Goal: Information Seeking & Learning: Learn about a topic

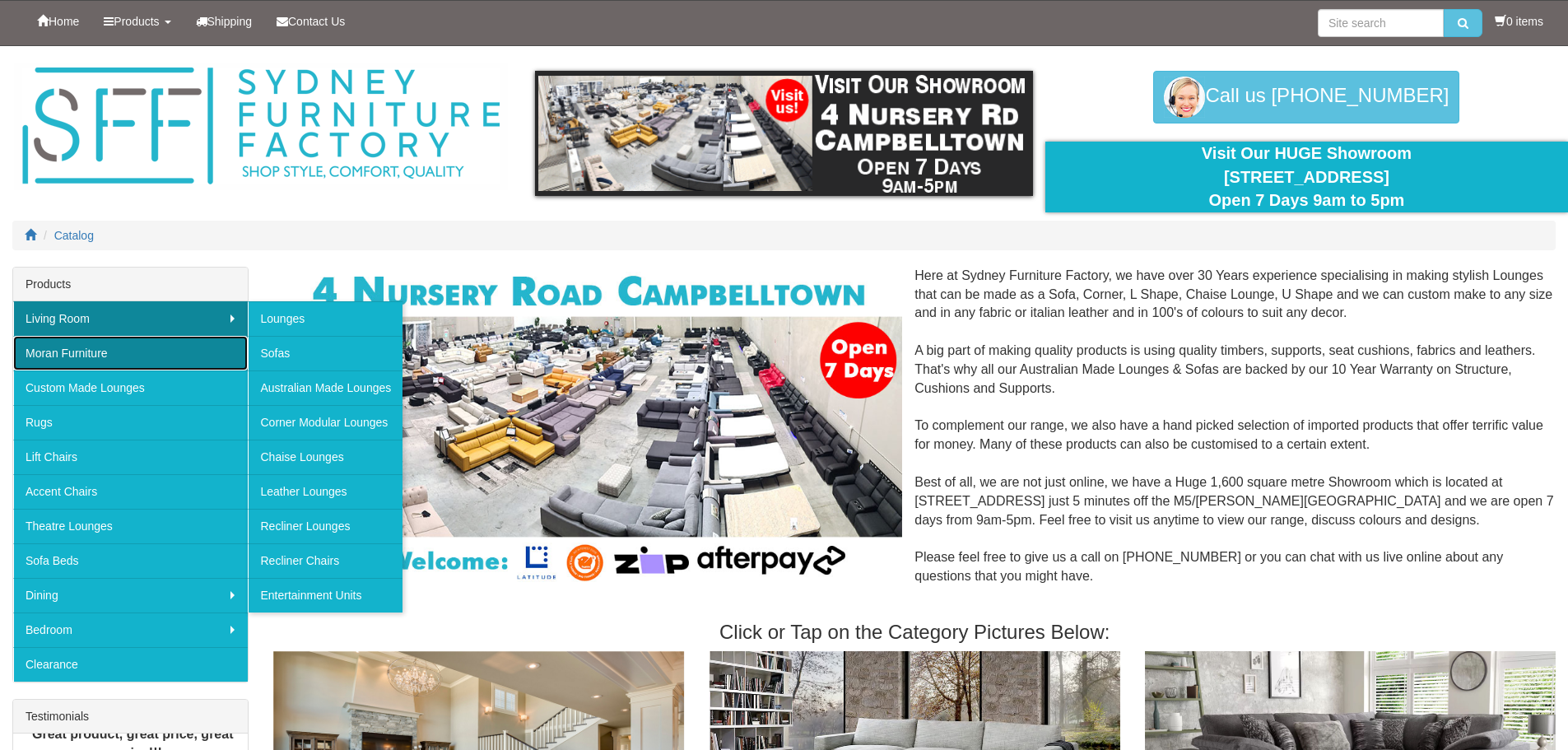
click at [61, 357] on link "Moran Furniture" at bounding box center [130, 353] width 235 height 34
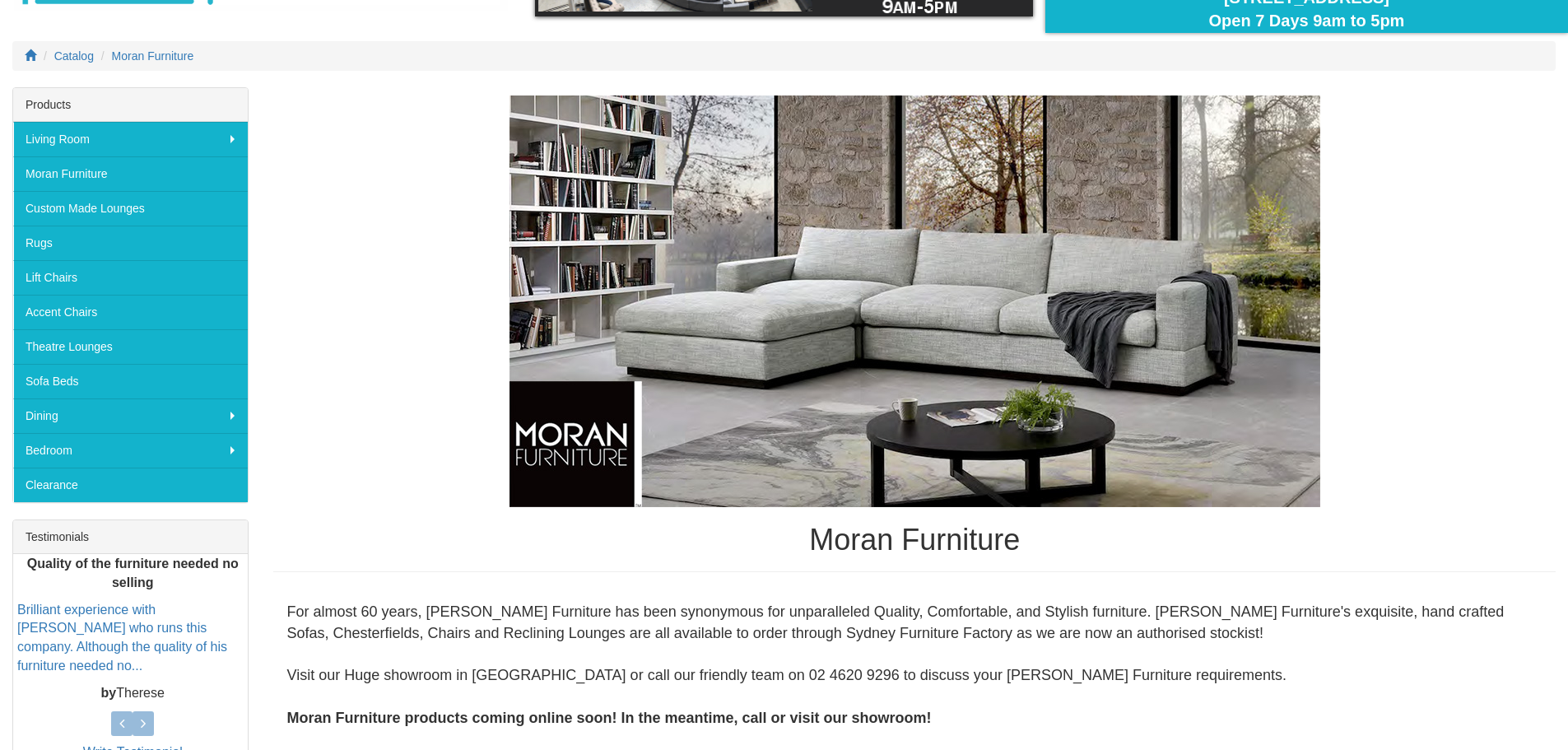
scroll to position [165, 0]
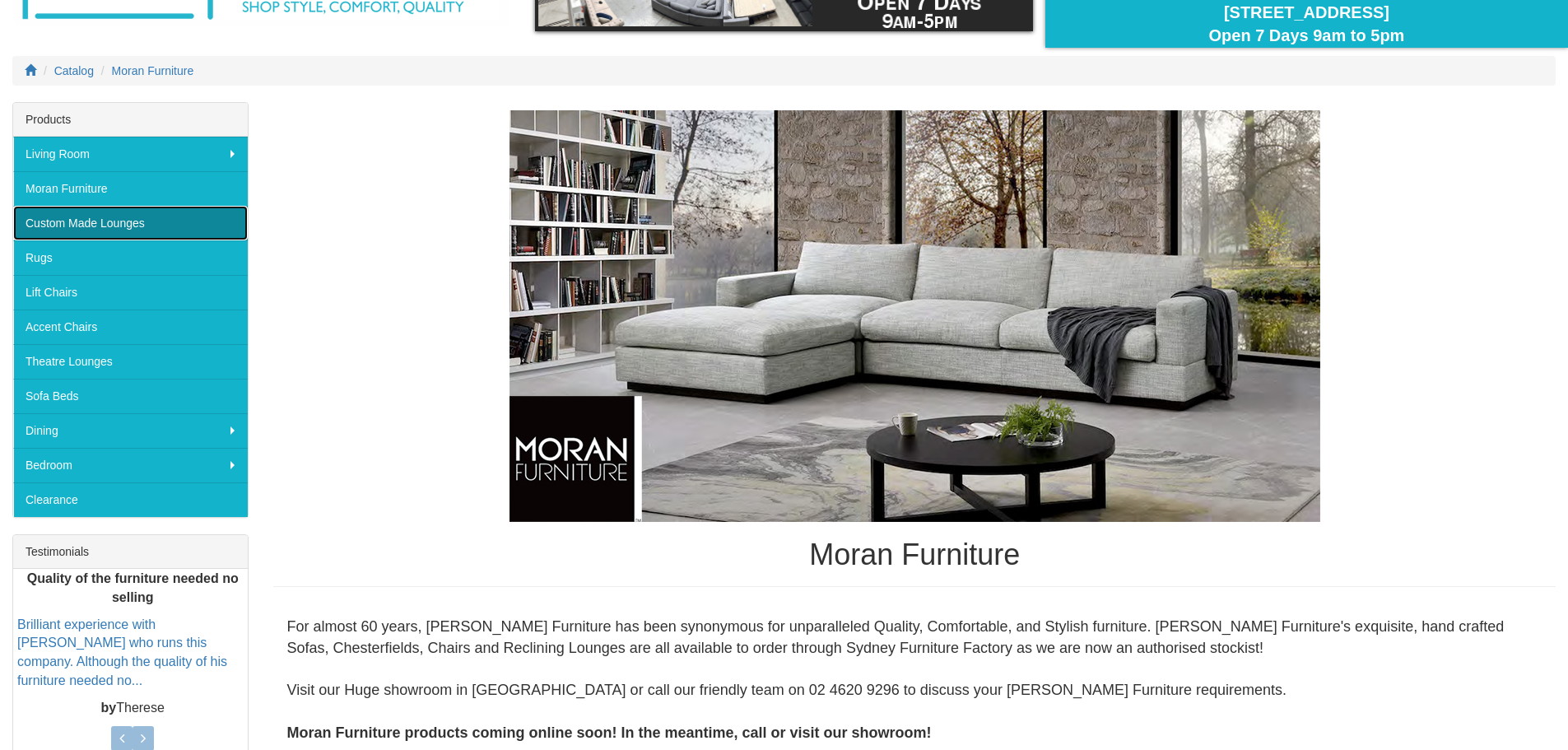
click at [106, 224] on link "Custom Made Lounges" at bounding box center [130, 223] width 235 height 34
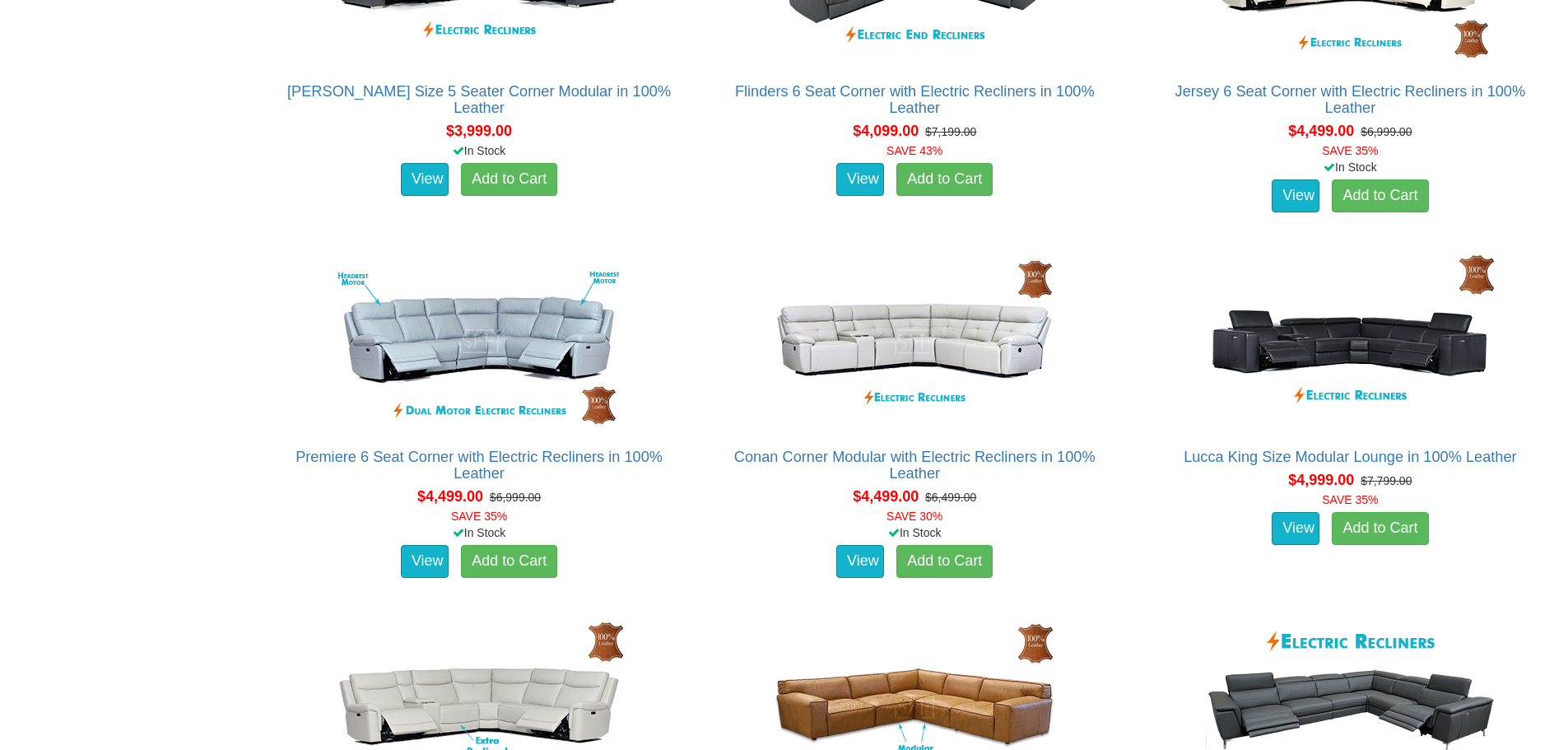
scroll to position [3841, 0]
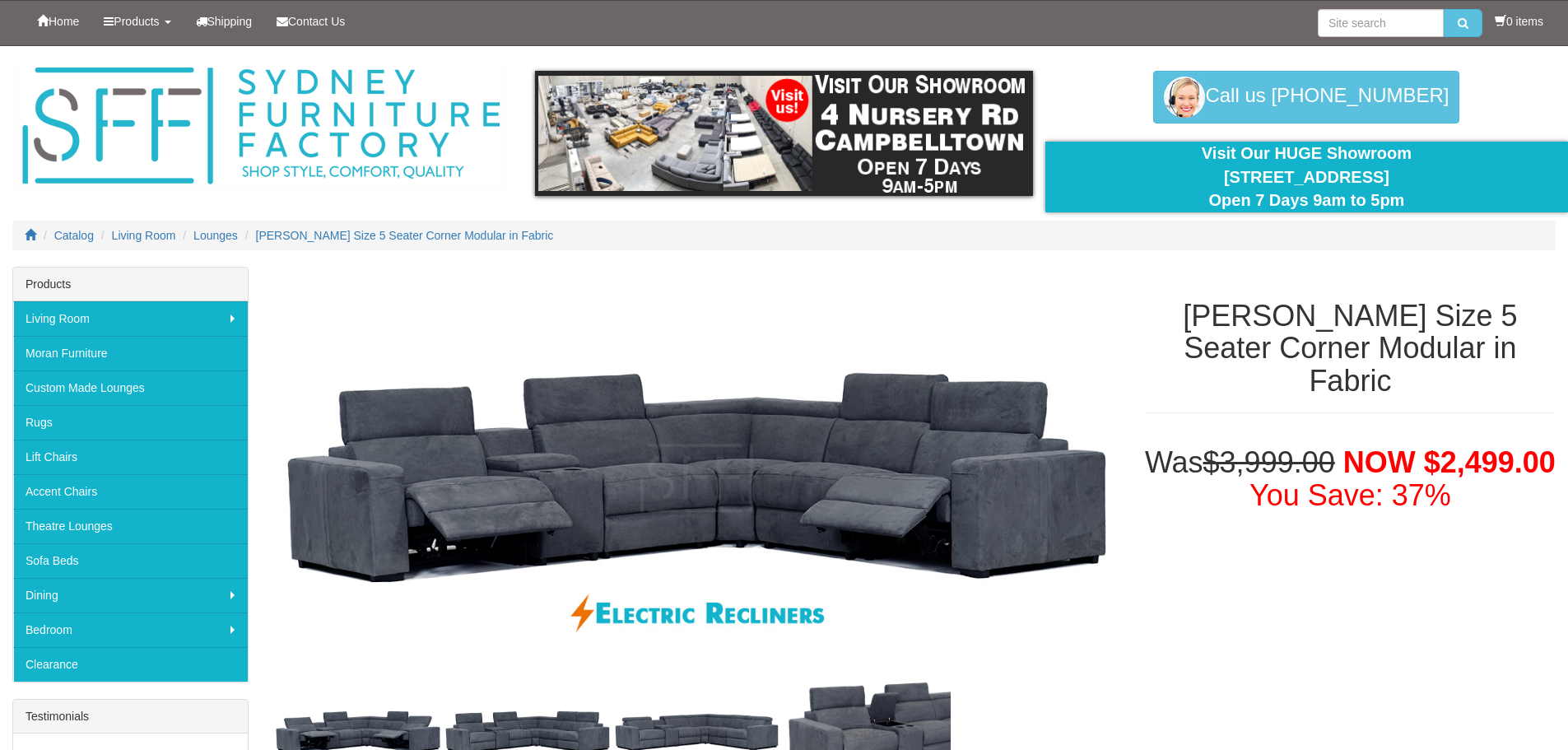
scroll to position [274, 0]
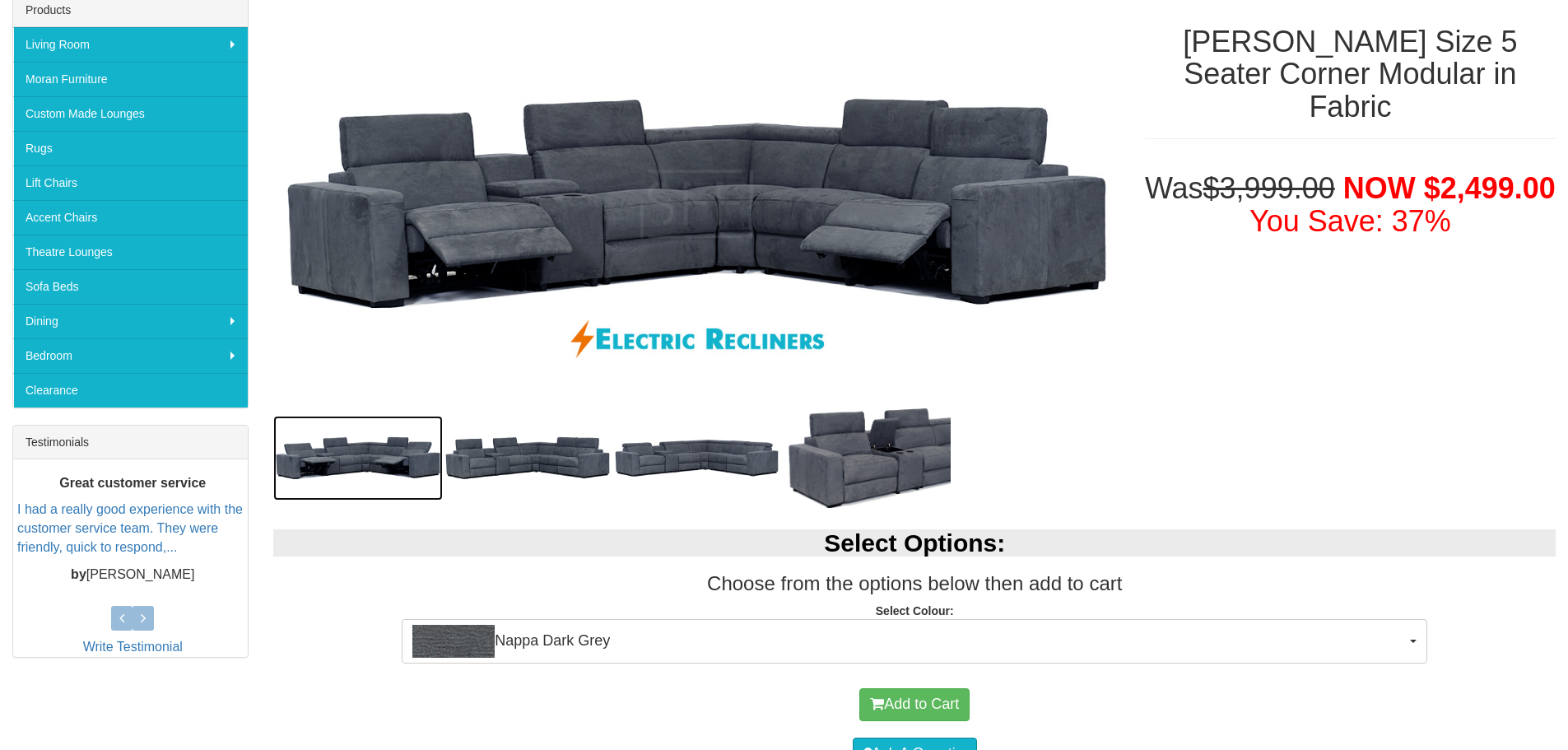
click at [409, 457] on img at bounding box center [358, 458] width 169 height 85
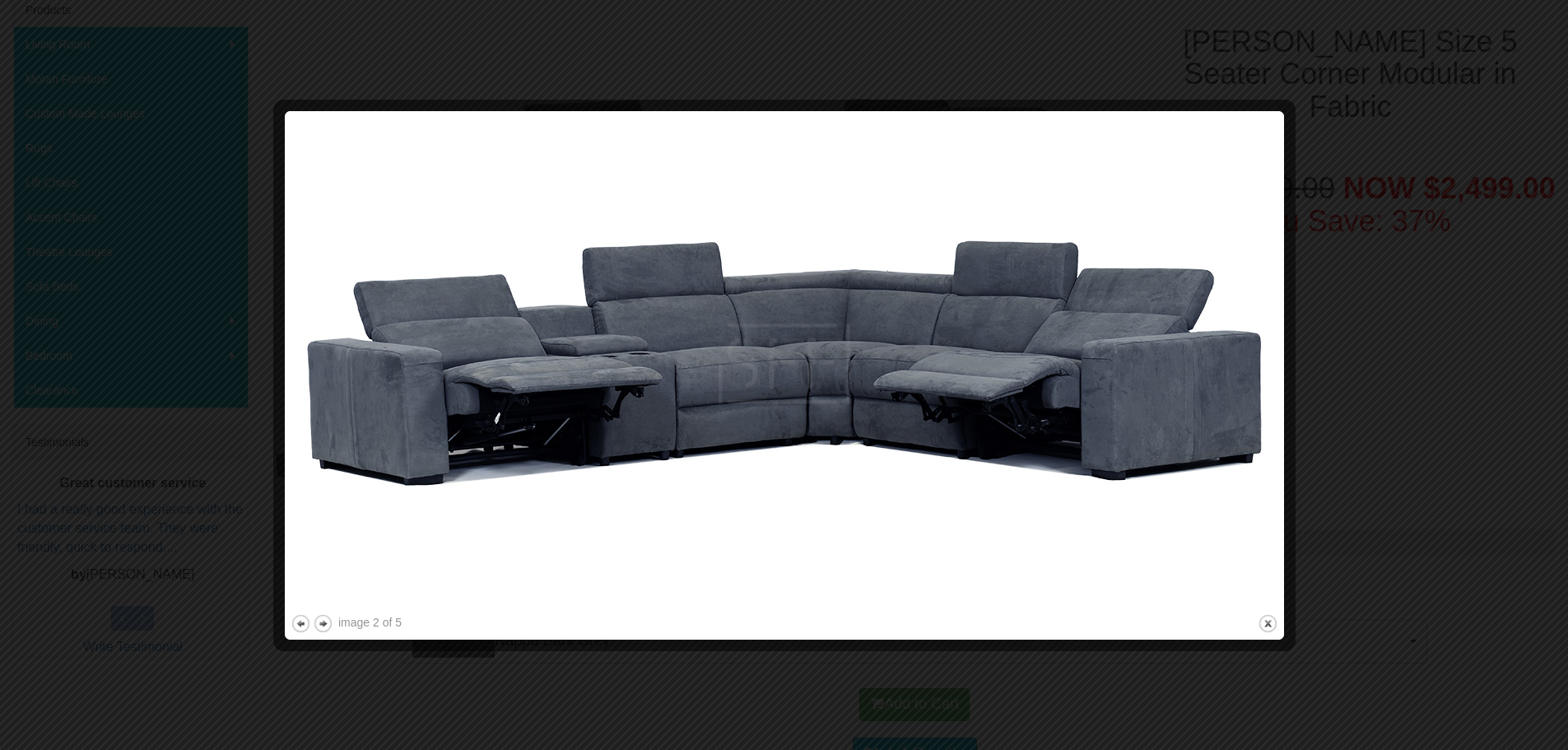
click at [1421, 351] on div at bounding box center [784, 375] width 1568 height 750
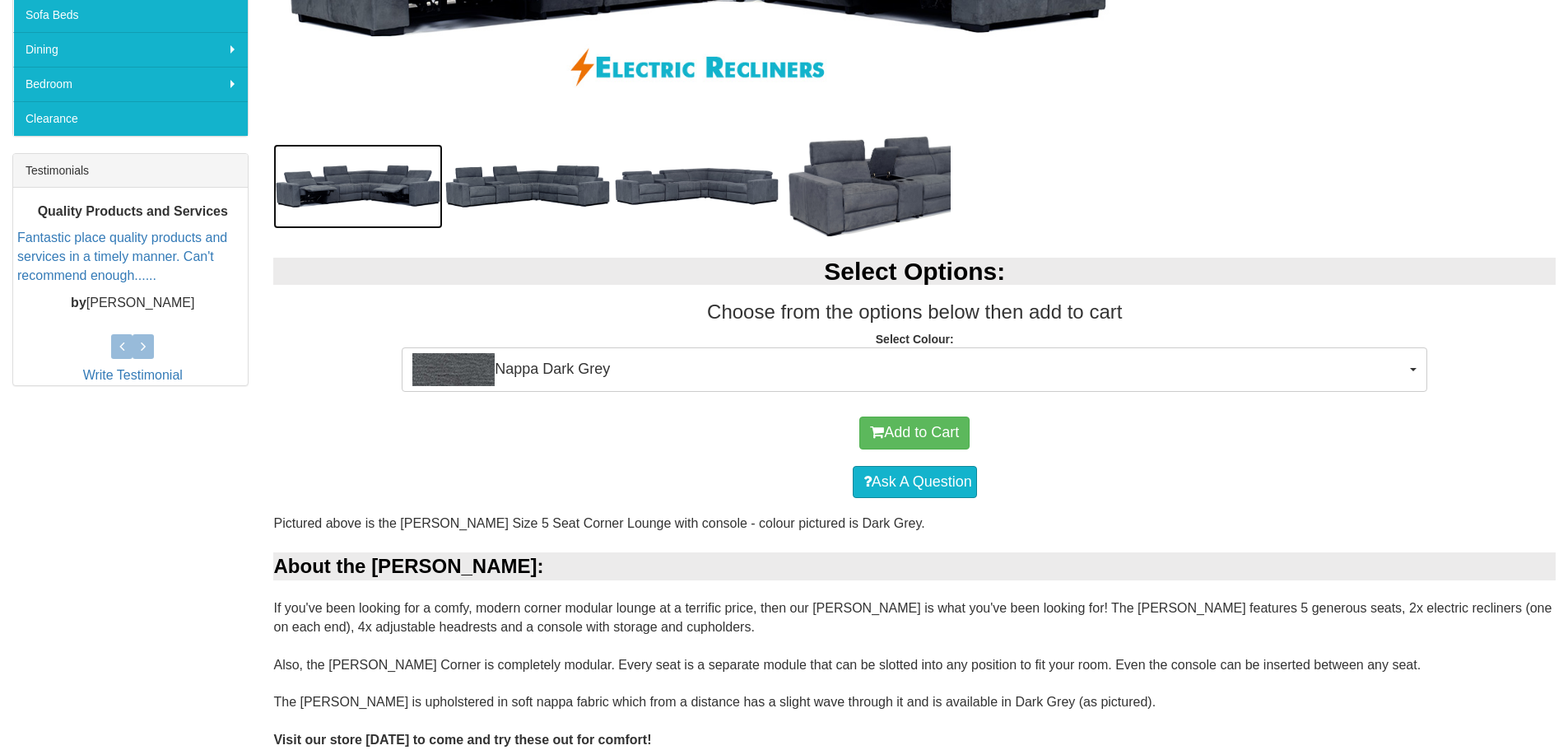
scroll to position [549, 0]
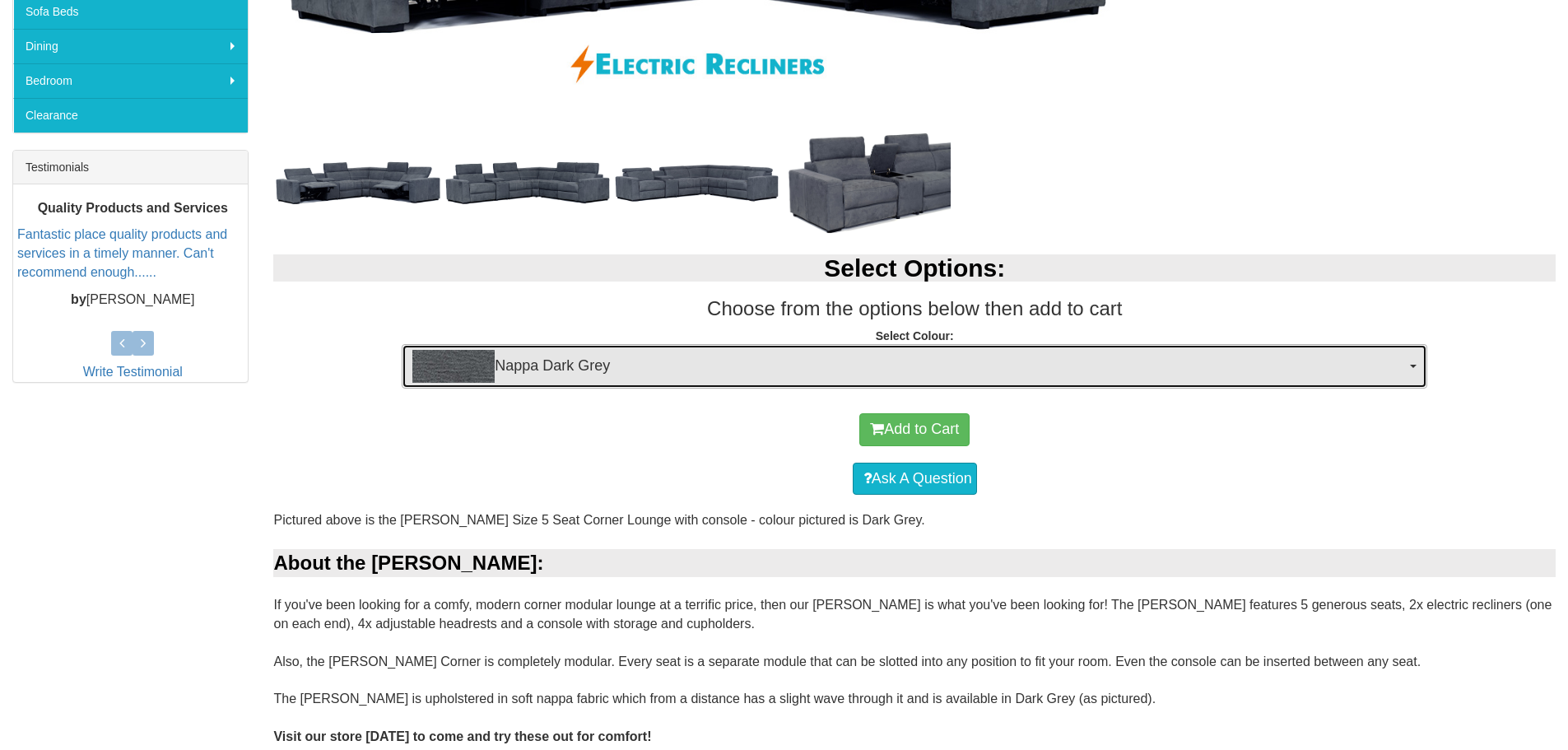
click at [850, 363] on span "Nappa Dark Grey" at bounding box center [909, 366] width 994 height 33
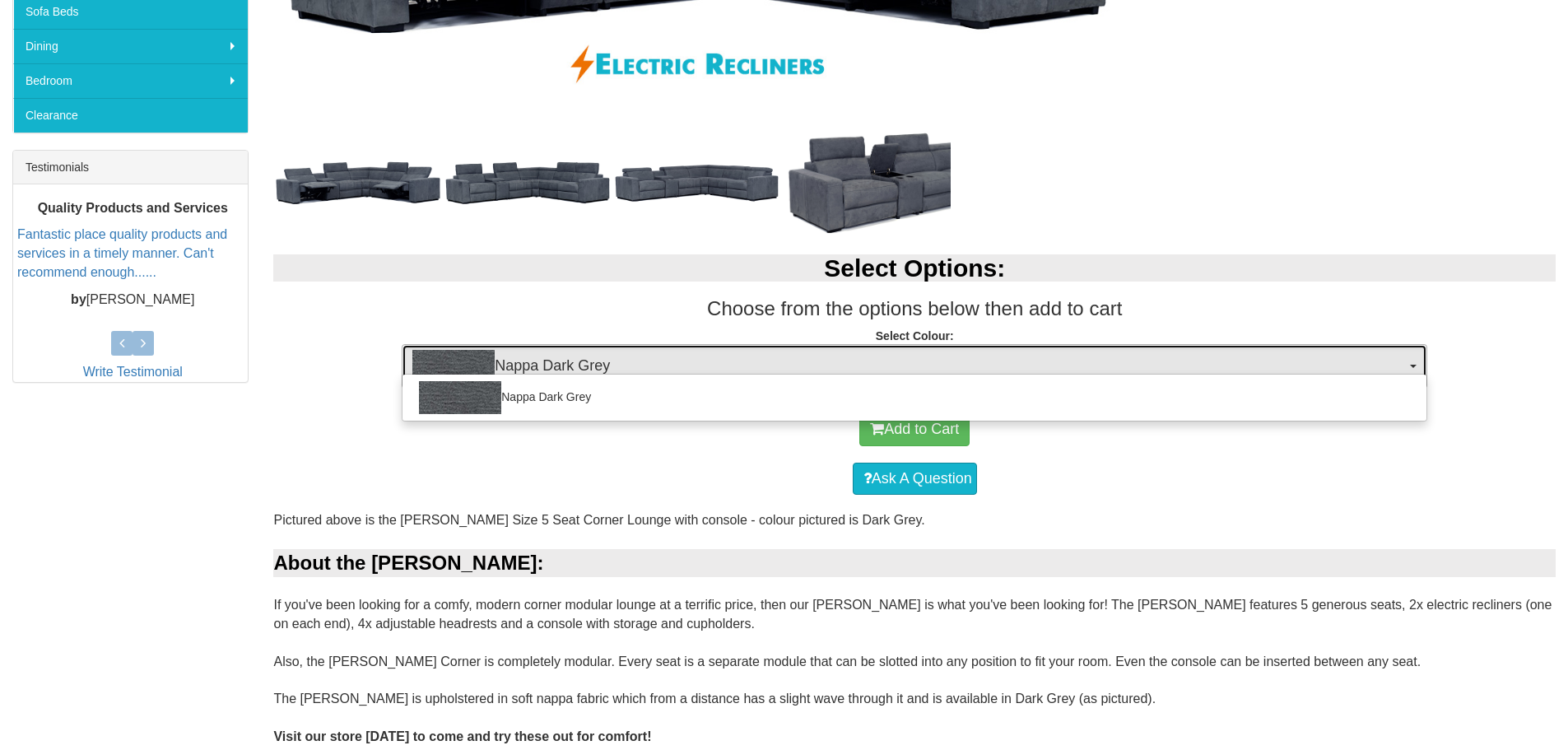
click at [850, 363] on span "Nappa Dark Grey" at bounding box center [909, 366] width 994 height 33
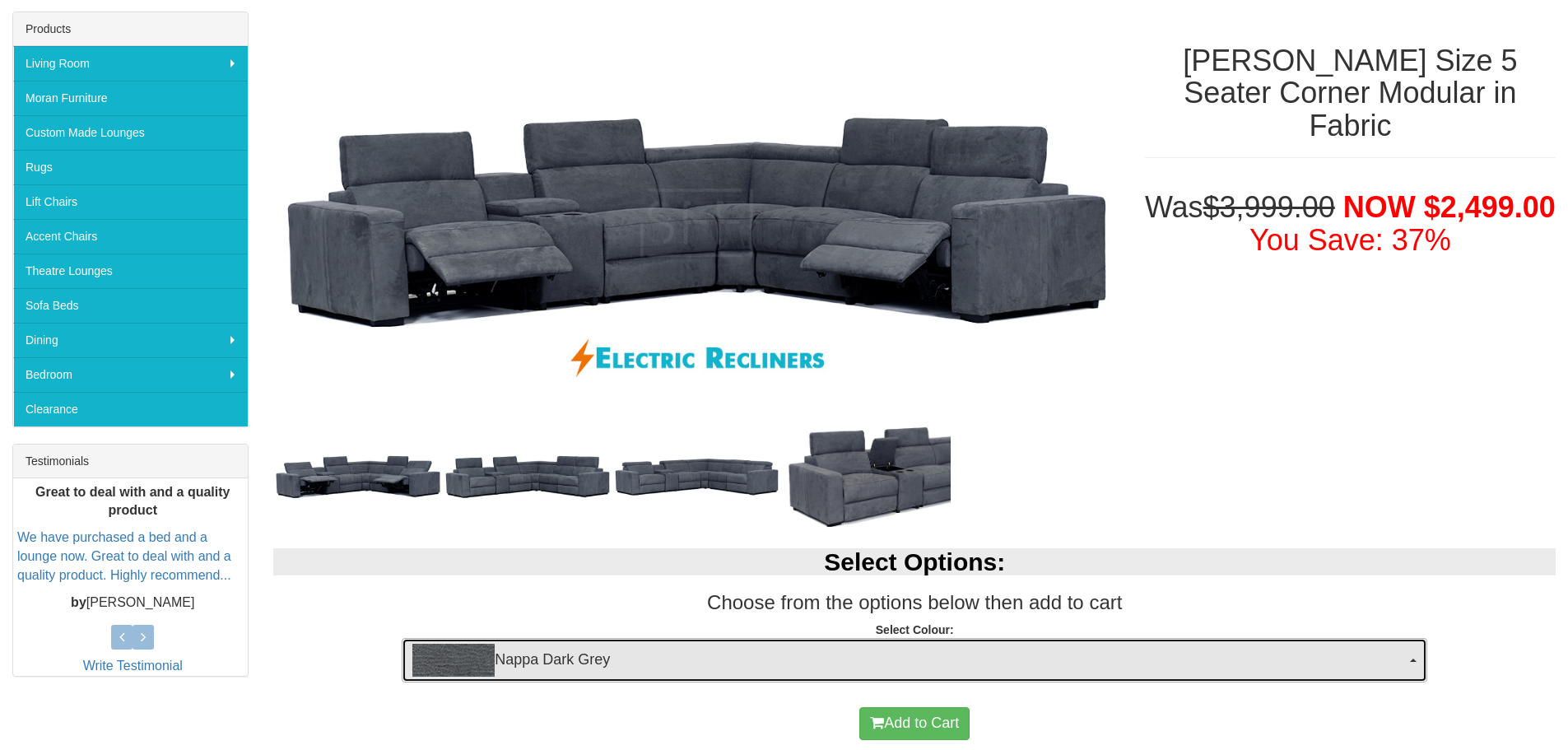
scroll to position [138, 0]
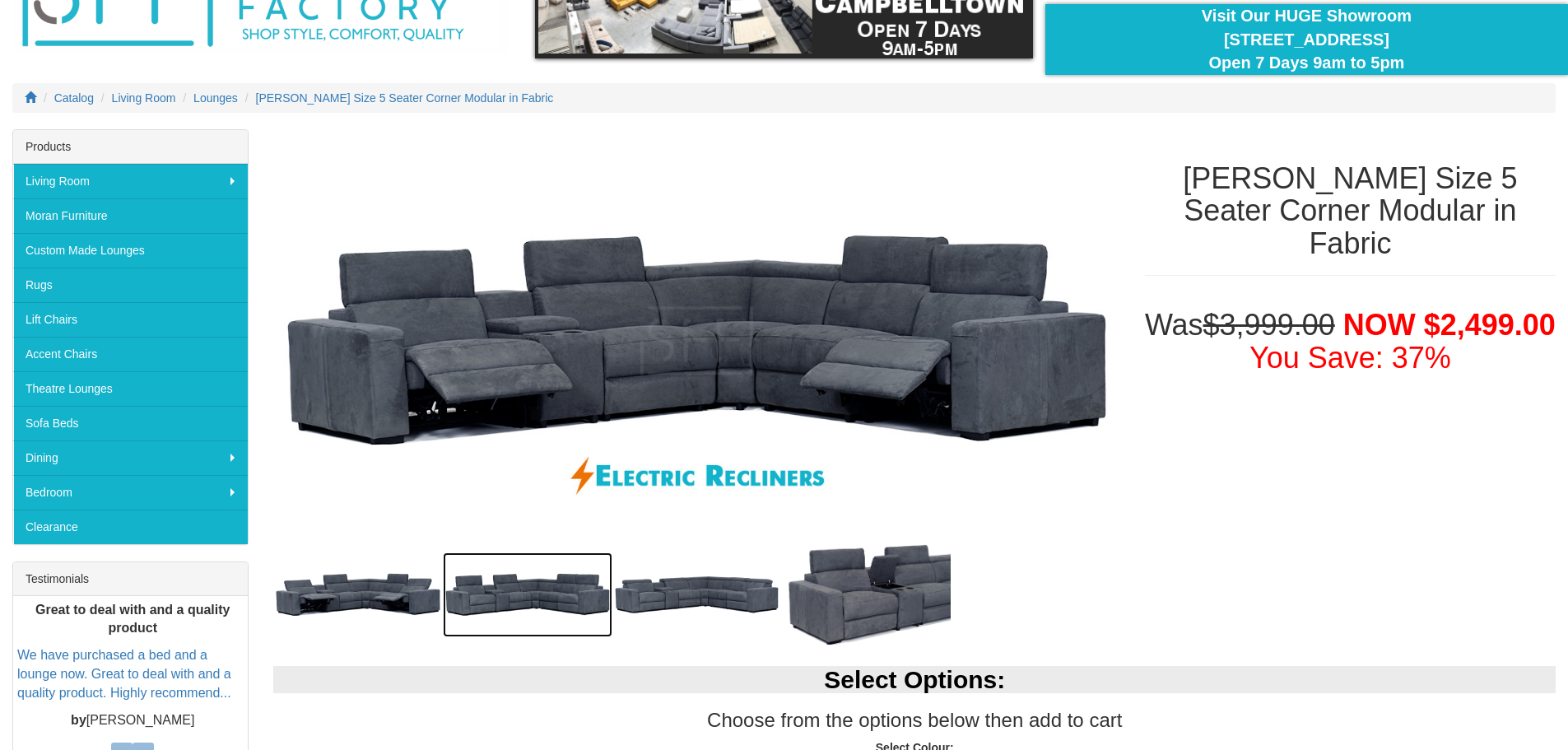
click at [506, 586] on img at bounding box center [527, 595] width 169 height 85
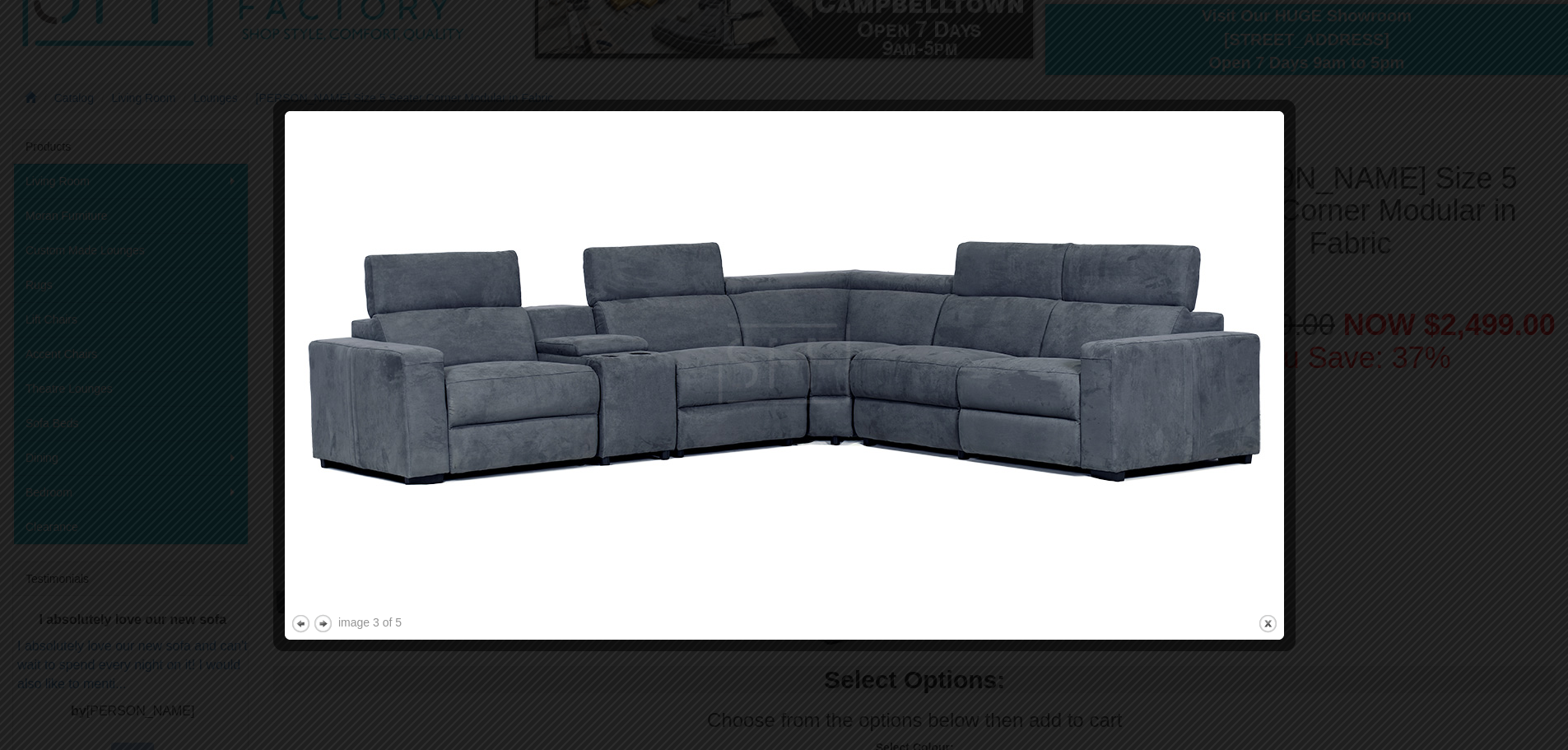
click at [1352, 391] on div at bounding box center [784, 375] width 1568 height 750
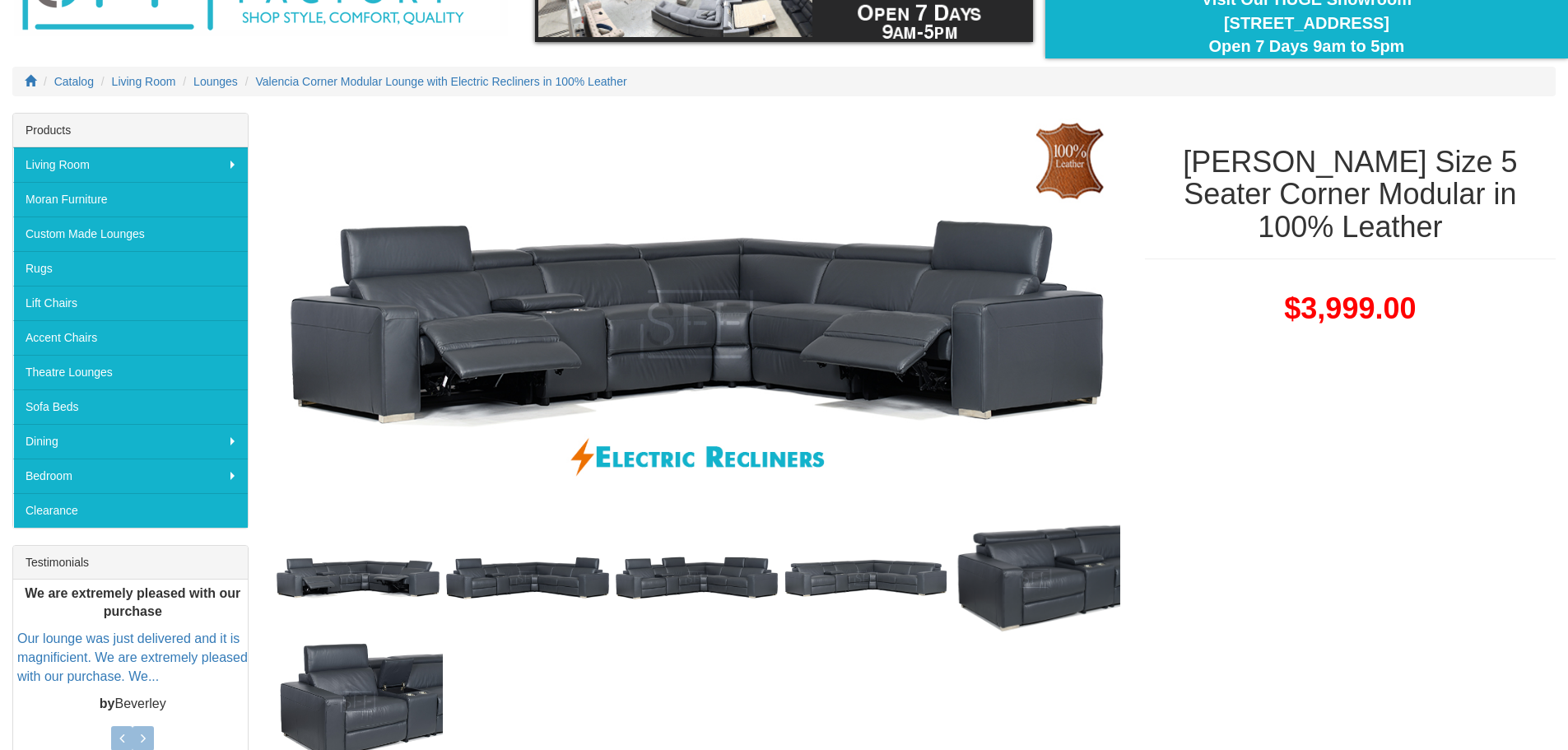
scroll to position [274, 0]
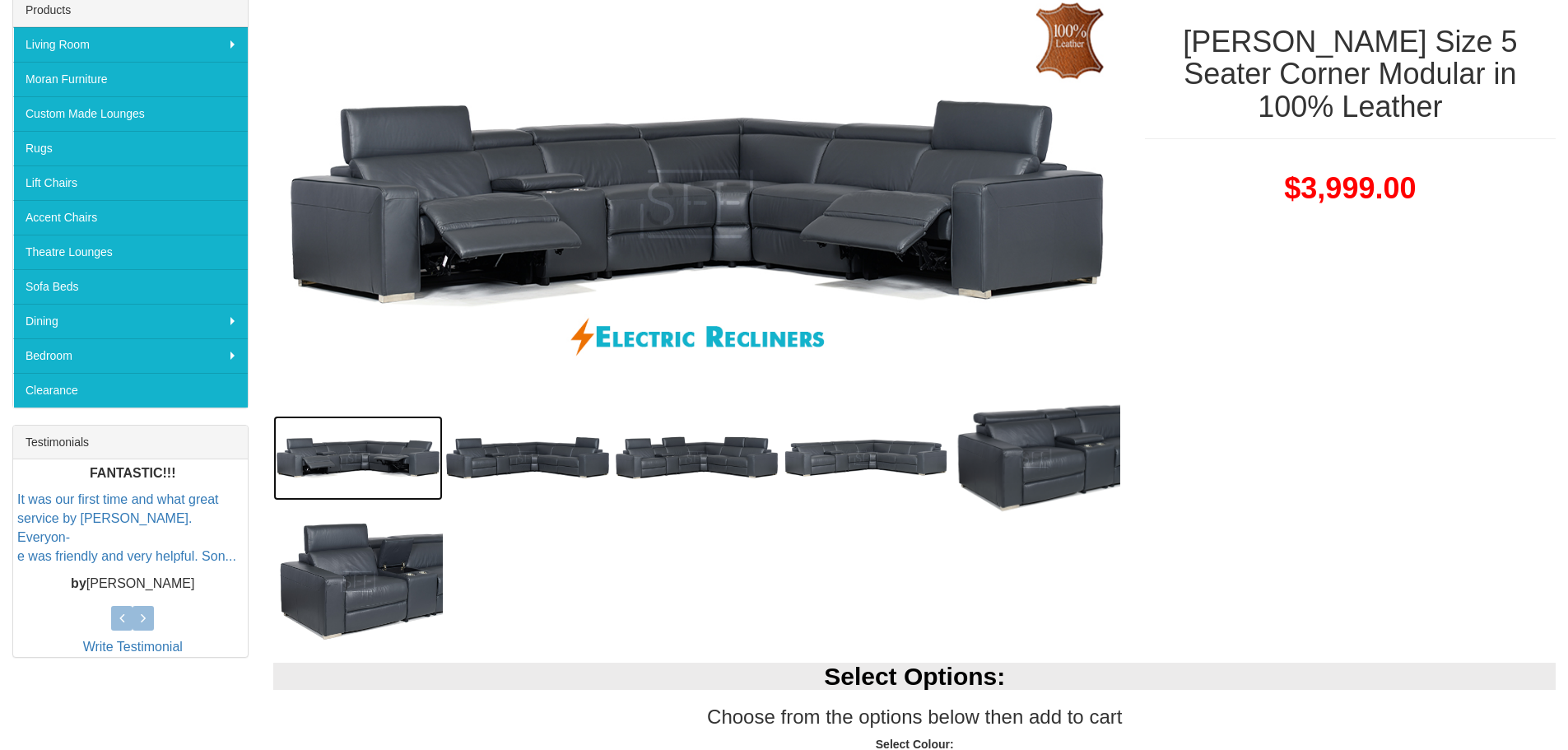
click at [393, 466] on img at bounding box center [358, 458] width 169 height 85
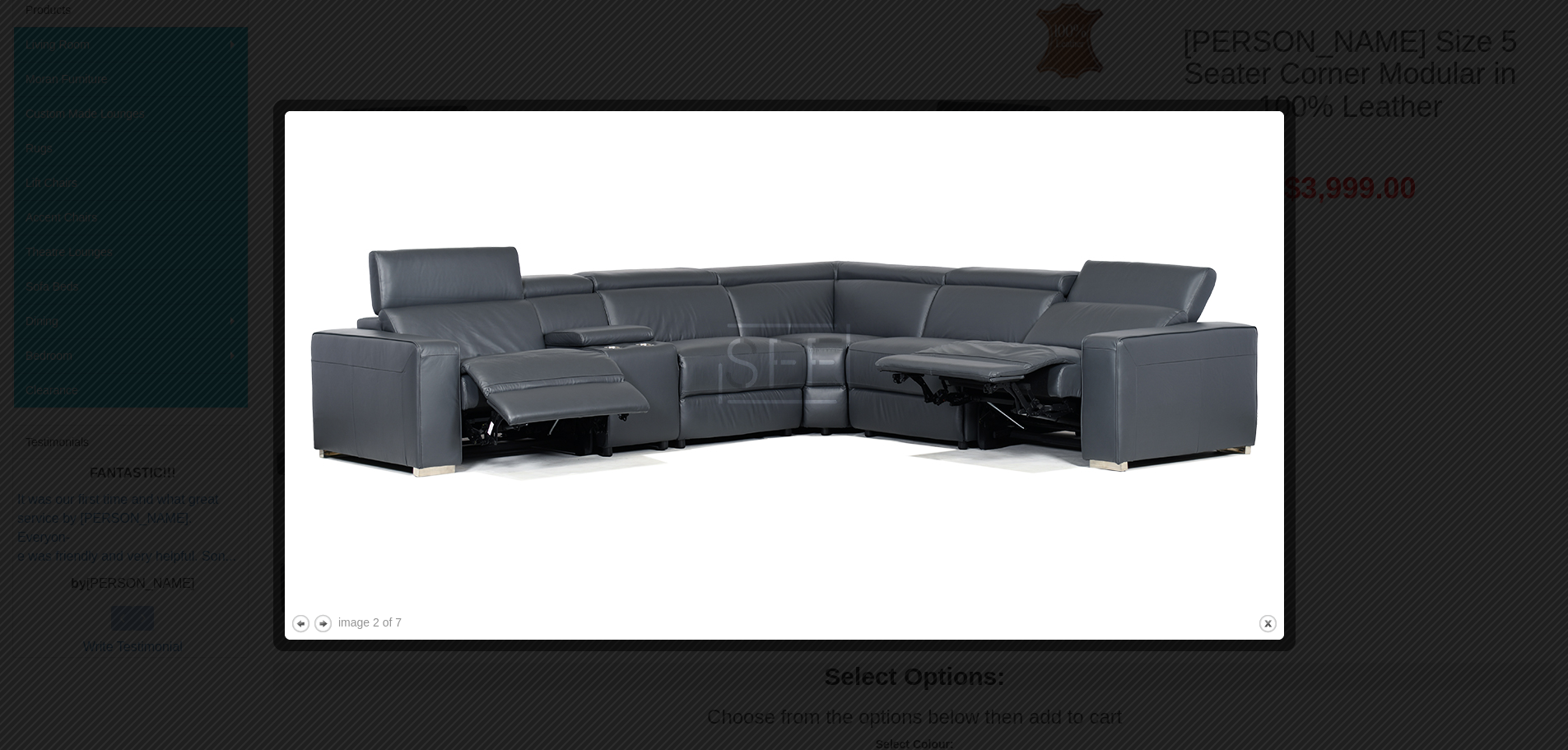
click at [1344, 434] on div at bounding box center [784, 375] width 1568 height 750
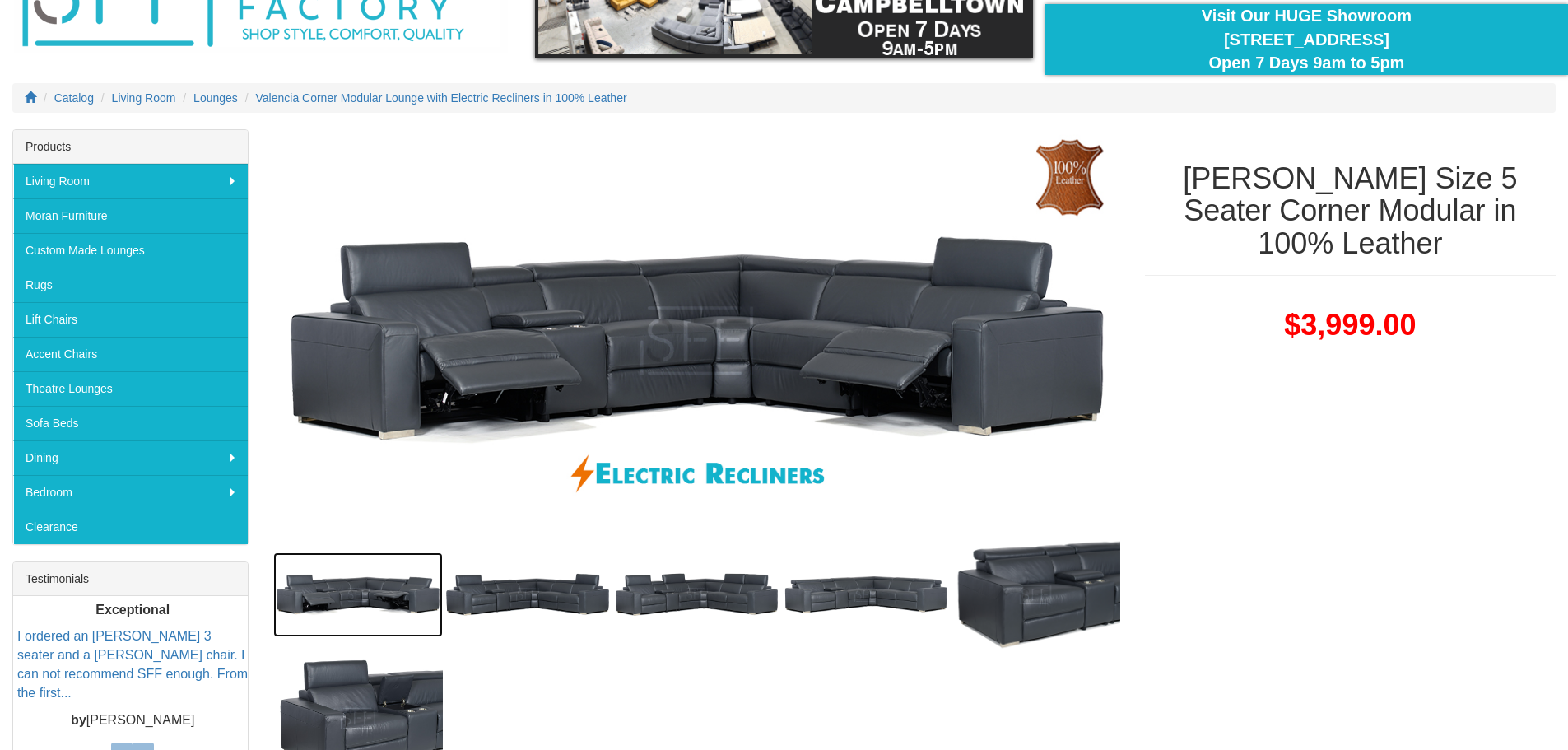
scroll to position [0, 0]
